Goal: Information Seeking & Learning: Learn about a topic

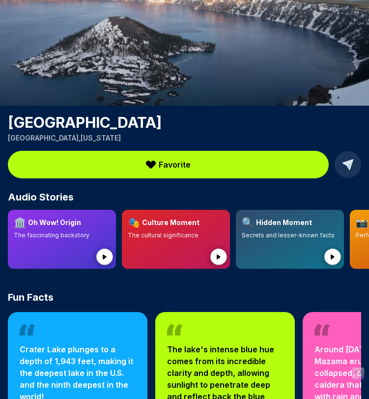
scroll to position [117, 0]
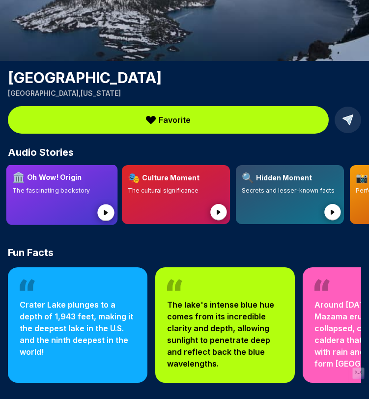
click at [107, 207] on circle at bounding box center [105, 212] width 17 height 17
click at [107, 212] on circle at bounding box center [105, 212] width 17 height 17
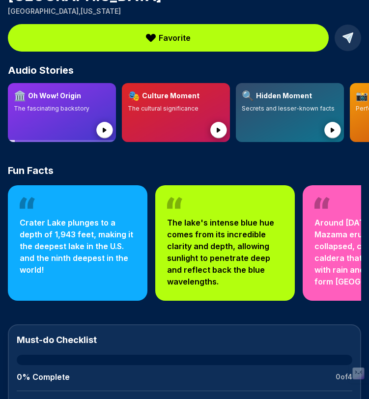
scroll to position [344, 0]
